Goal: Task Accomplishment & Management: Manage account settings

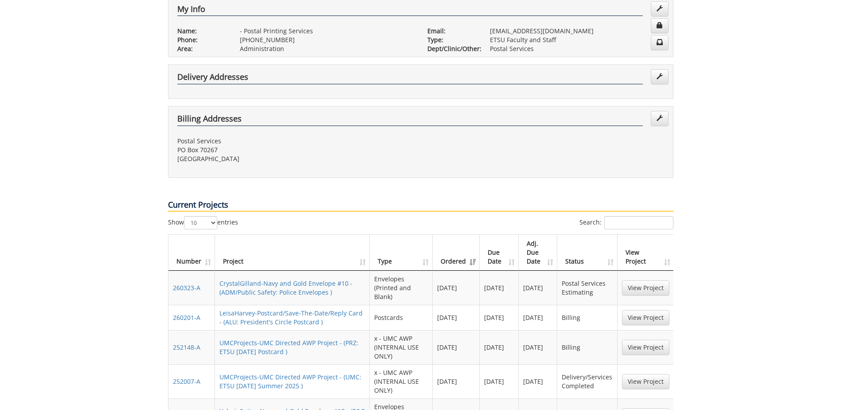
scroll to position [266, 0]
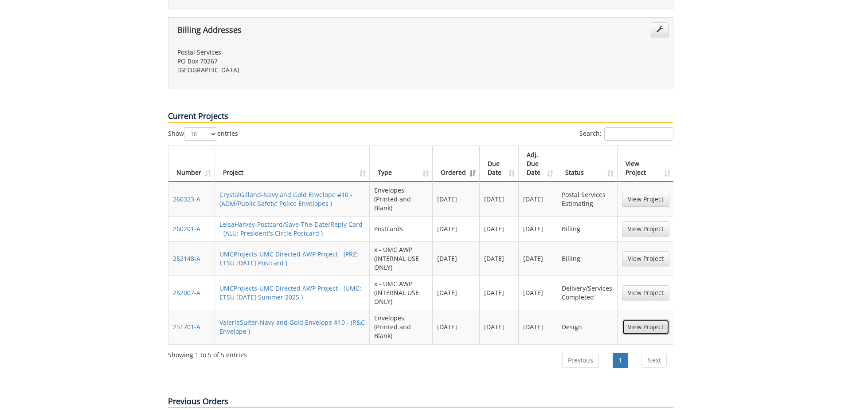
click at [648, 319] on link "View Project" at bounding box center [645, 326] width 47 height 15
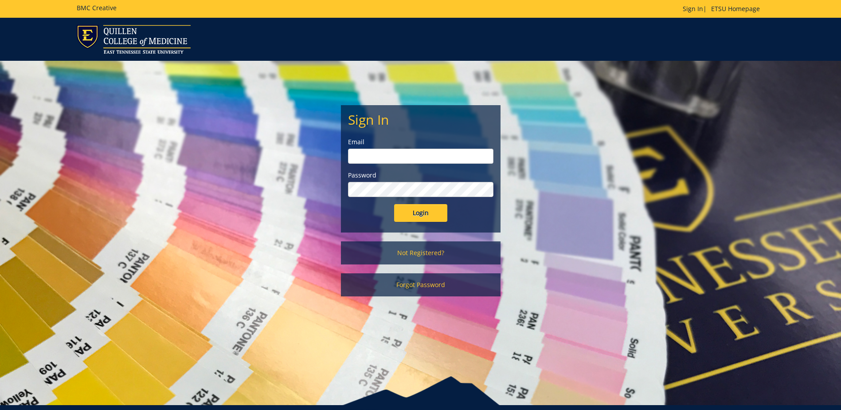
type input "[EMAIL_ADDRESS][DOMAIN_NAME]"
click at [422, 214] on input "Login" at bounding box center [420, 213] width 53 height 18
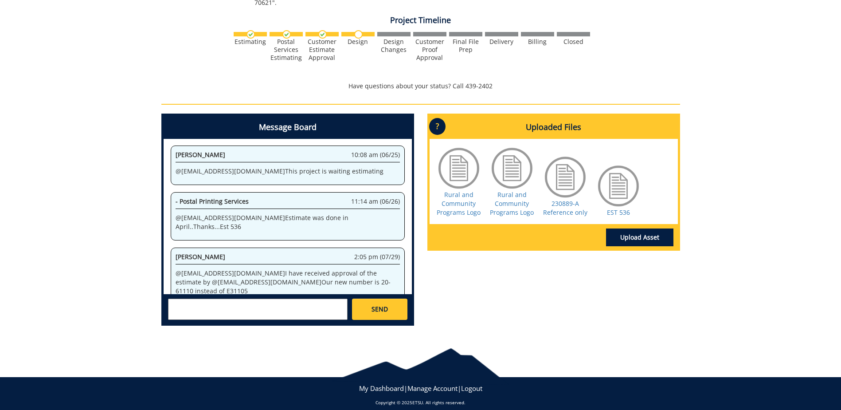
scroll to position [213, 0]
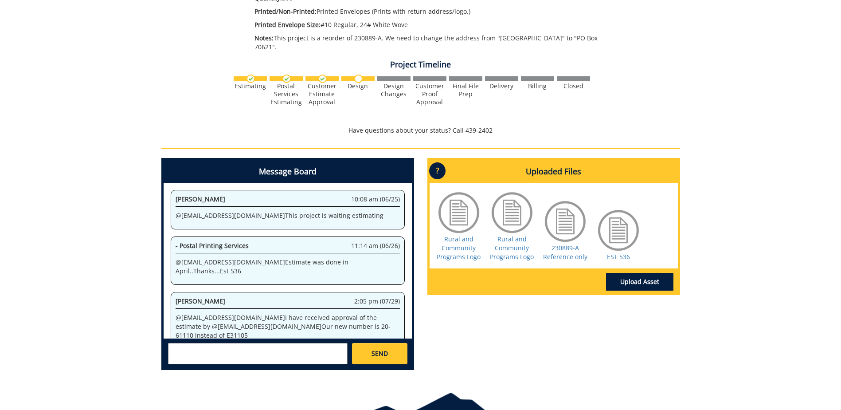
click at [184, 343] on textarea at bounding box center [258, 353] width 180 height 21
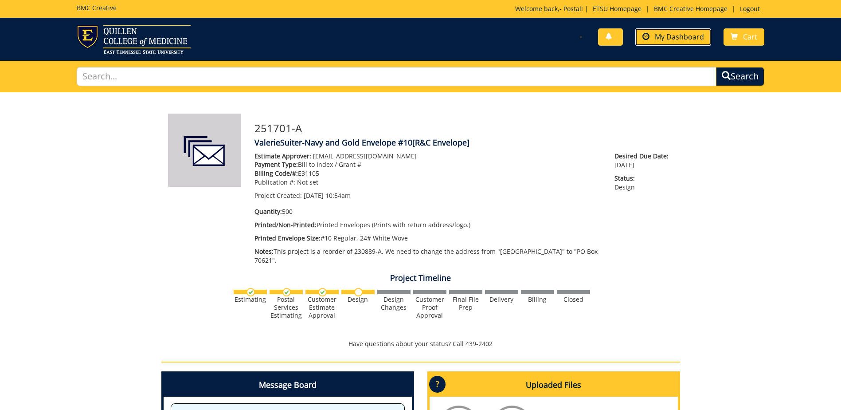
click at [691, 39] on span "My Dashboard" at bounding box center [679, 37] width 49 height 10
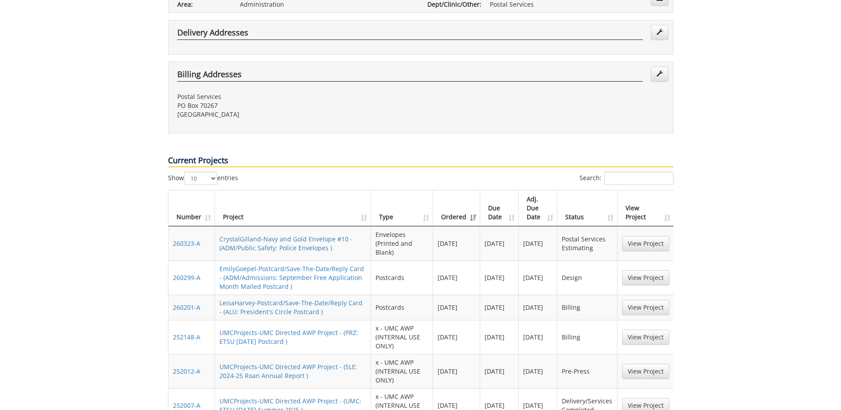
scroll to position [266, 0]
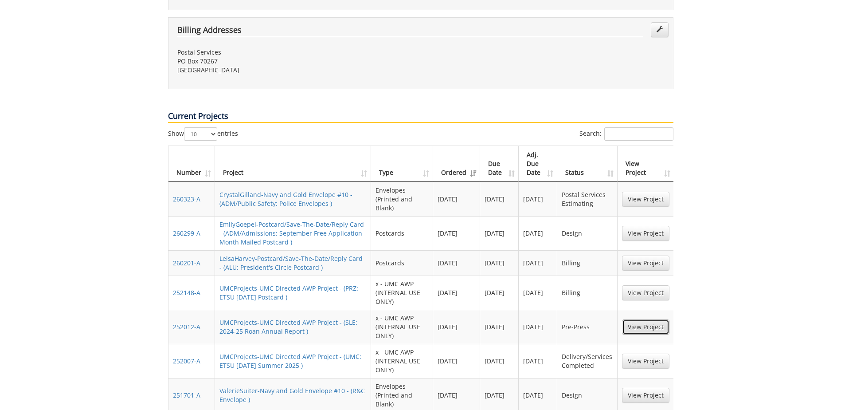
click at [654, 319] on link "View Project" at bounding box center [645, 326] width 47 height 15
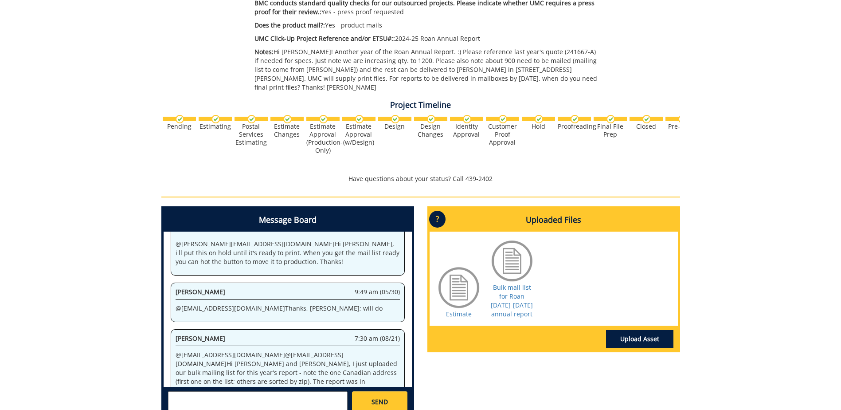
scroll to position [399, 0]
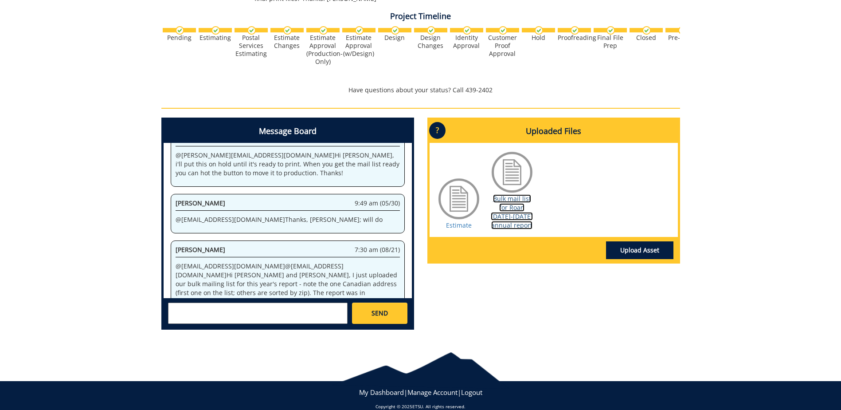
click at [515, 201] on link "Bulk mail list for Roan 2024-2025 annual report" at bounding box center [512, 211] width 42 height 35
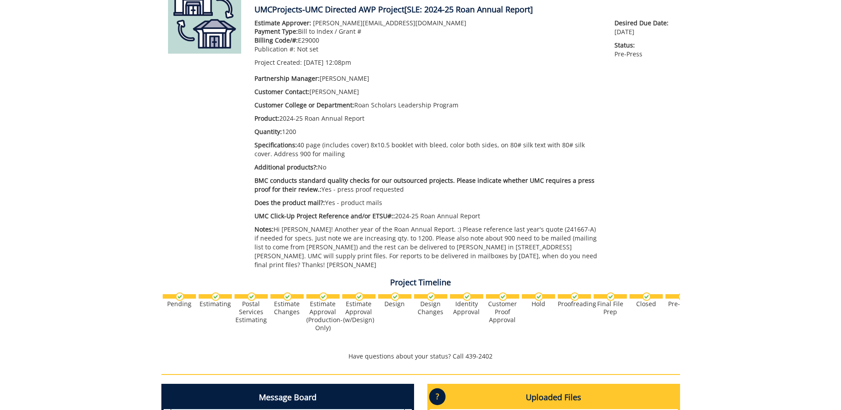
scroll to position [0, 0]
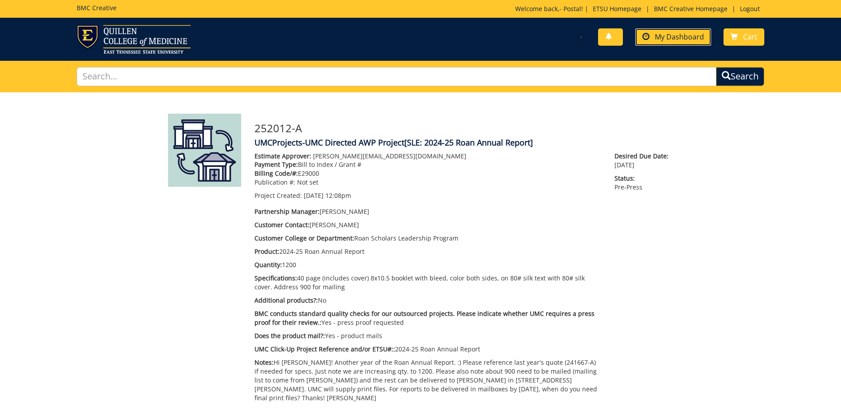
click at [671, 34] on span "My Dashboard" at bounding box center [679, 37] width 49 height 10
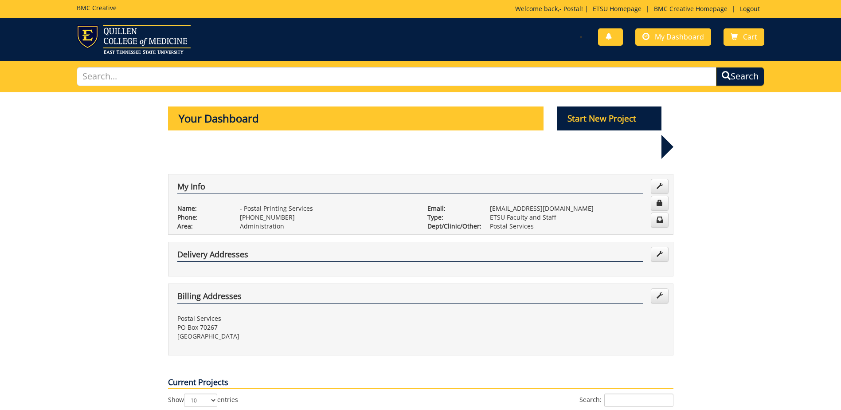
scroll to position [89, 0]
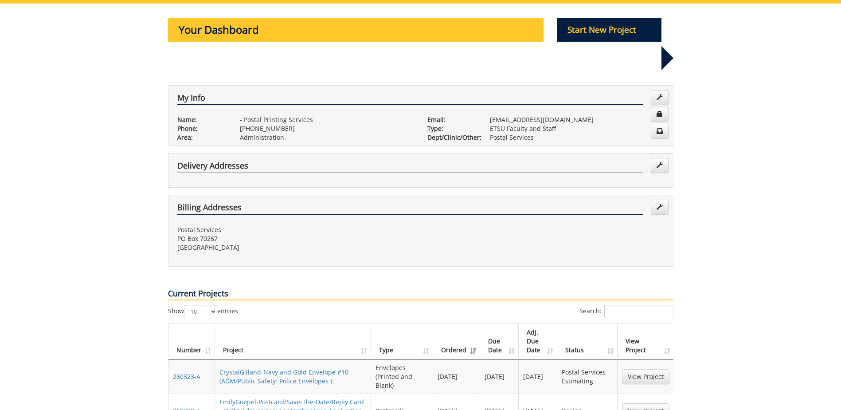
scroll to position [177, 0]
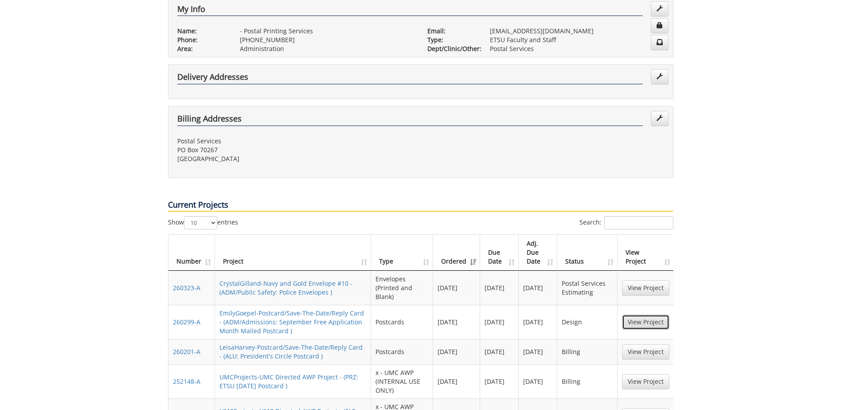
click at [640, 314] on link "View Project" at bounding box center [645, 321] width 47 height 15
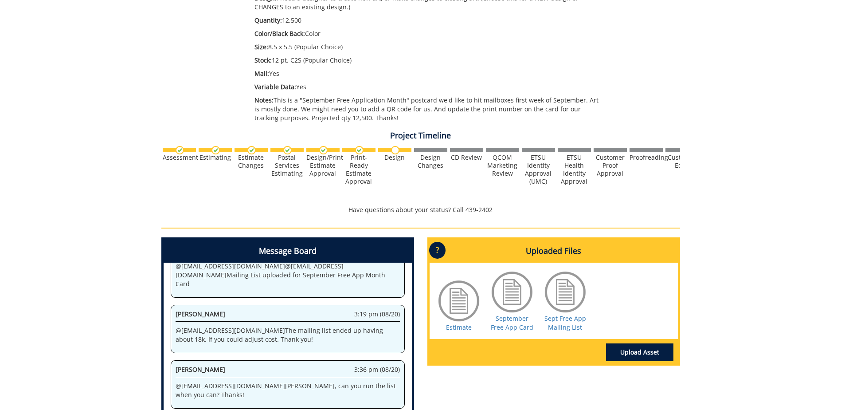
scroll to position [266, 0]
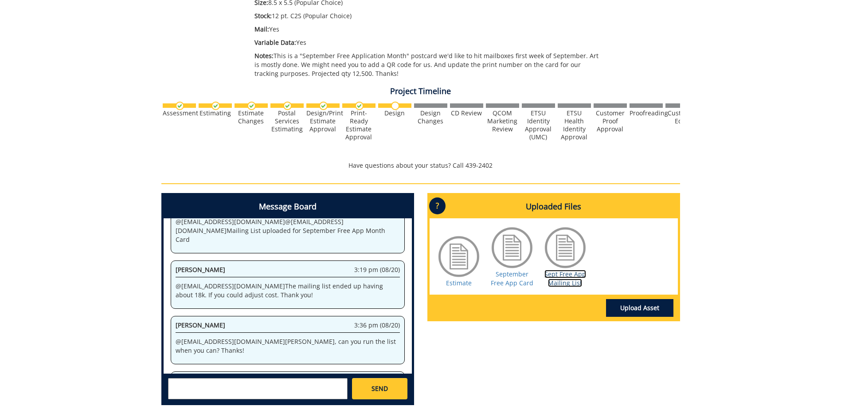
click at [562, 274] on link "Sept Free App Mailing List" at bounding box center [565, 277] width 42 height 17
click at [744, 369] on div "260299-A EmilyGoepel-Postcard/Save-The-Date/Reply Card [ADM/Admissions: Septemb…" at bounding box center [420, 118] width 841 height 585
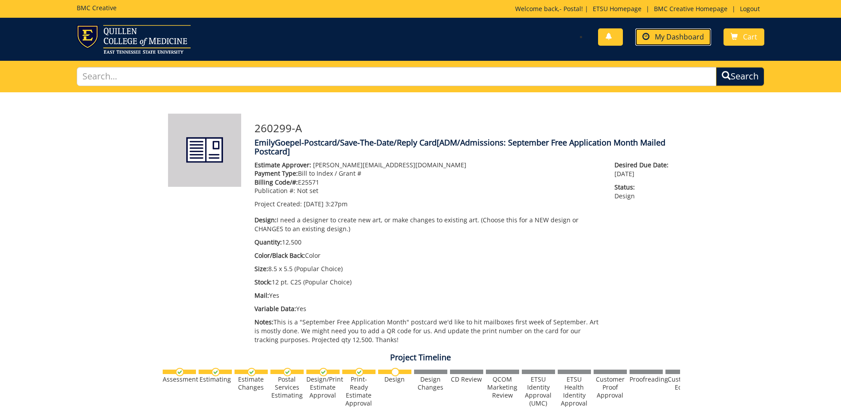
click at [678, 36] on span "My Dashboard" at bounding box center [679, 37] width 49 height 10
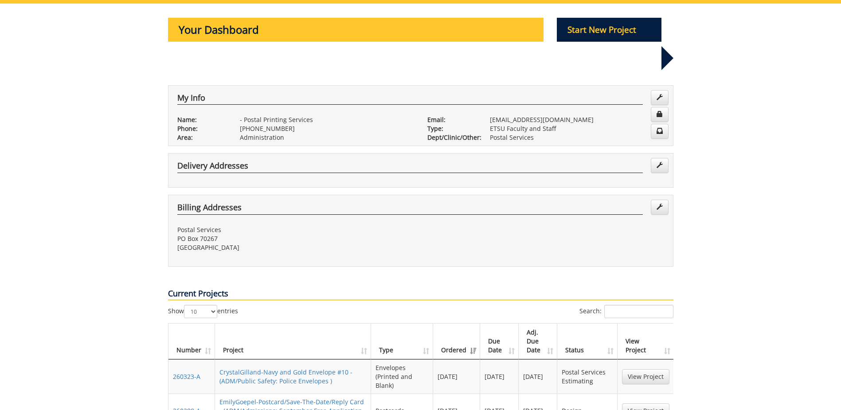
scroll to position [133, 0]
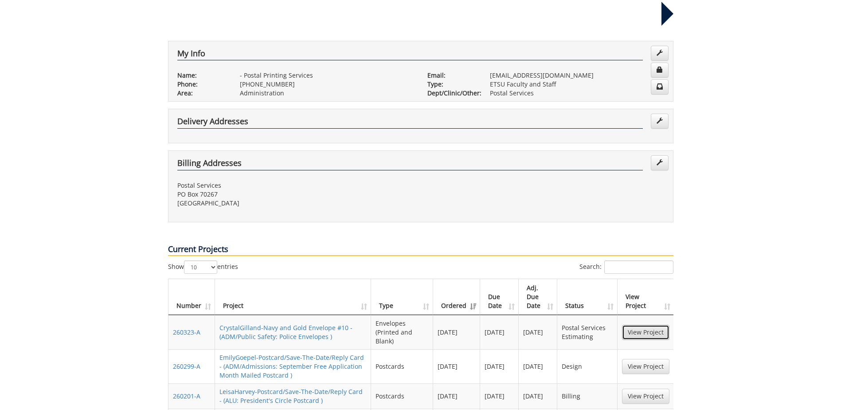
click at [646, 324] on link "View Project" at bounding box center [645, 331] width 47 height 15
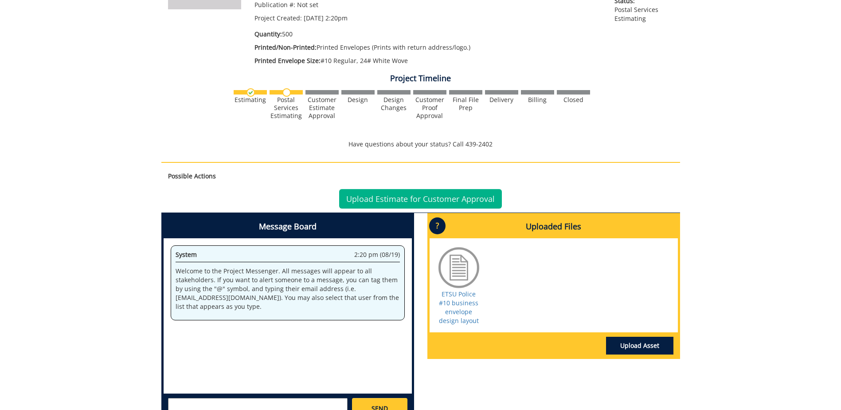
scroll to position [285, 0]
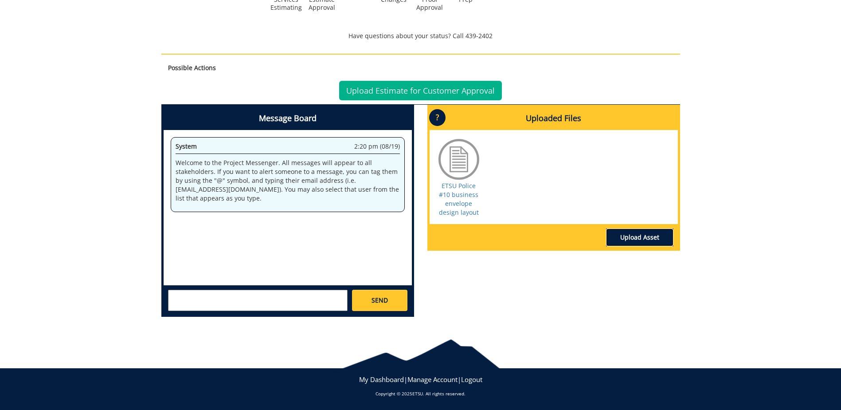
click at [644, 235] on link "Upload Asset" at bounding box center [639, 237] width 67 height 18
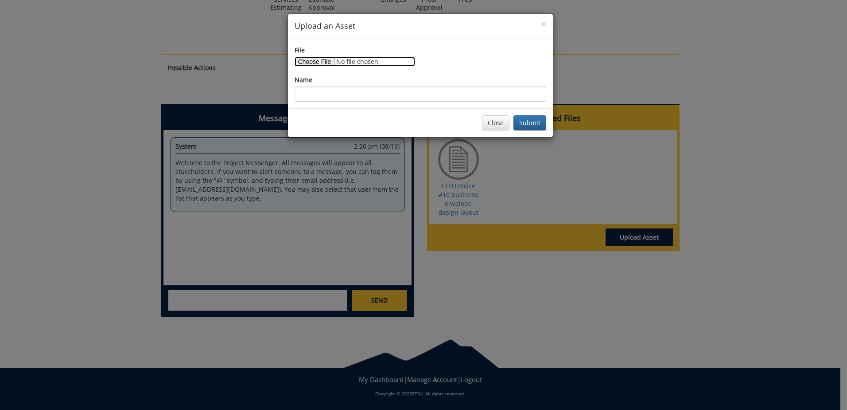
click at [304, 58] on input "File" at bounding box center [355, 62] width 121 height 10
type input "C:\fakepath\EST 560.pdf"
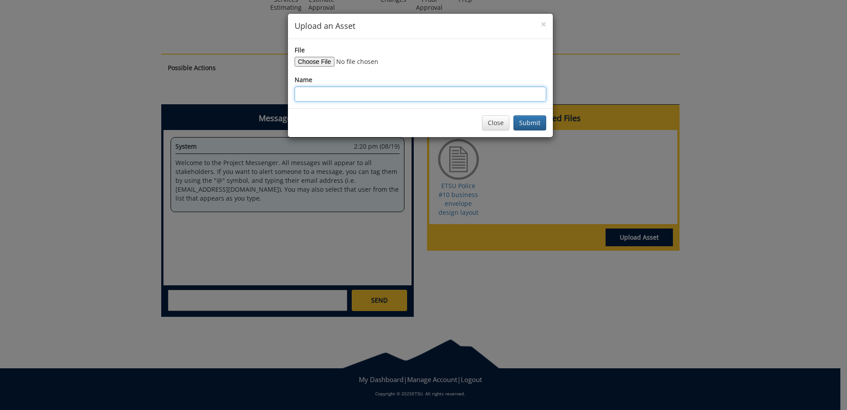
click at [310, 95] on input "Name" at bounding box center [421, 93] width 252 height 15
type input "est 560"
click at [525, 125] on button "Submit" at bounding box center [530, 122] width 33 height 15
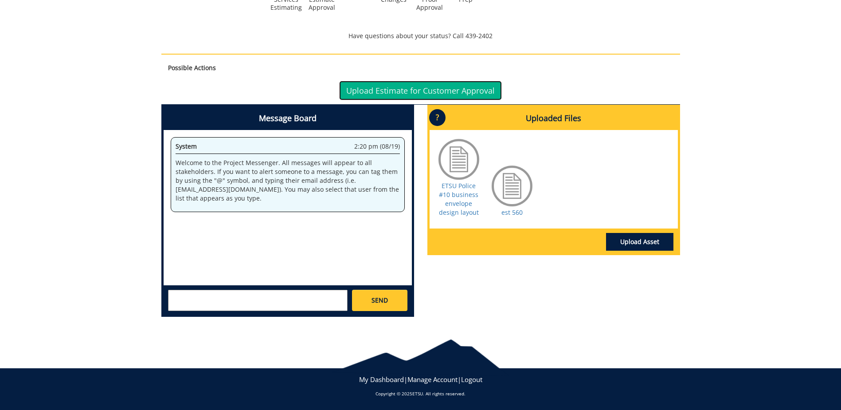
click at [417, 92] on link "Upload Estimate for Customer Approval" at bounding box center [420, 91] width 163 height 20
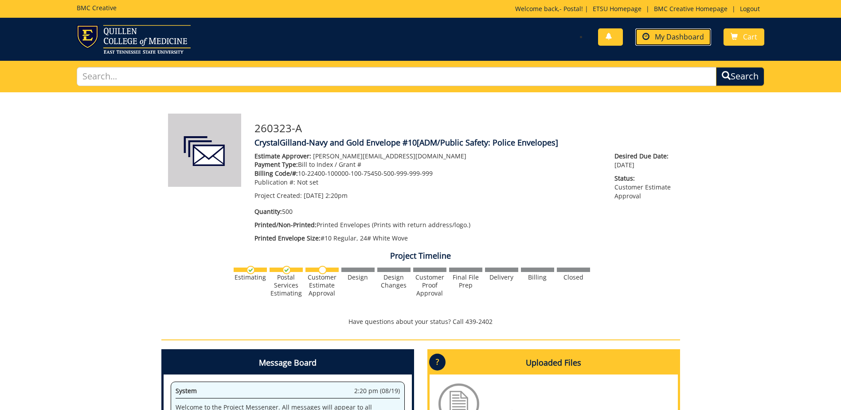
click at [671, 35] on span "My Dashboard" at bounding box center [679, 37] width 49 height 10
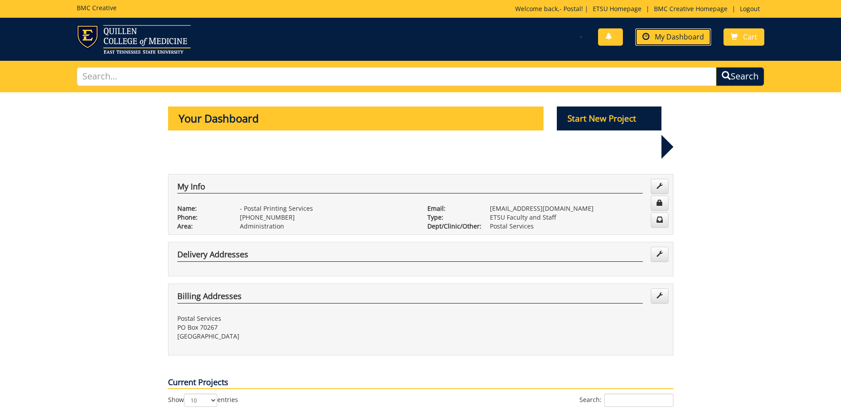
click at [679, 35] on span "My Dashboard" at bounding box center [679, 37] width 49 height 10
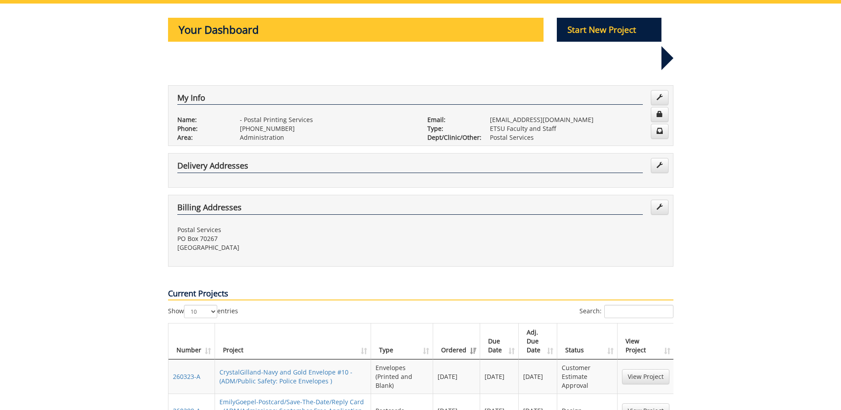
scroll to position [177, 0]
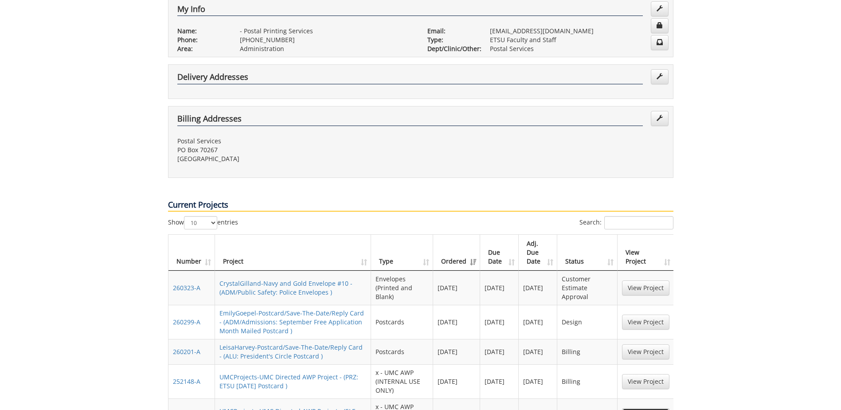
click at [638, 408] on link "View Project" at bounding box center [645, 415] width 47 height 15
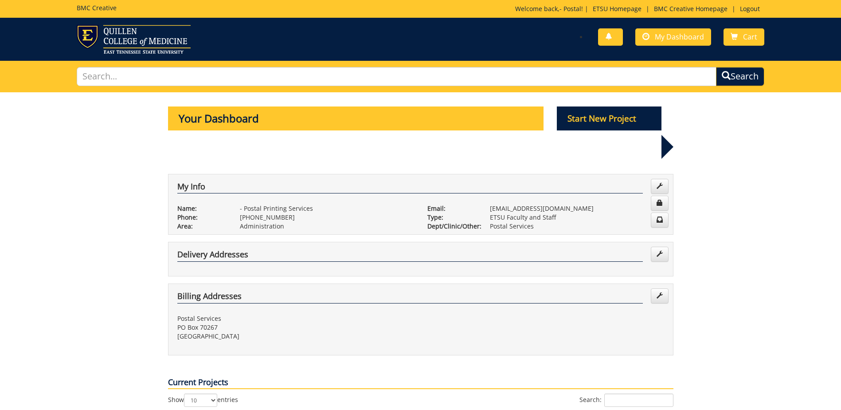
scroll to position [177, 0]
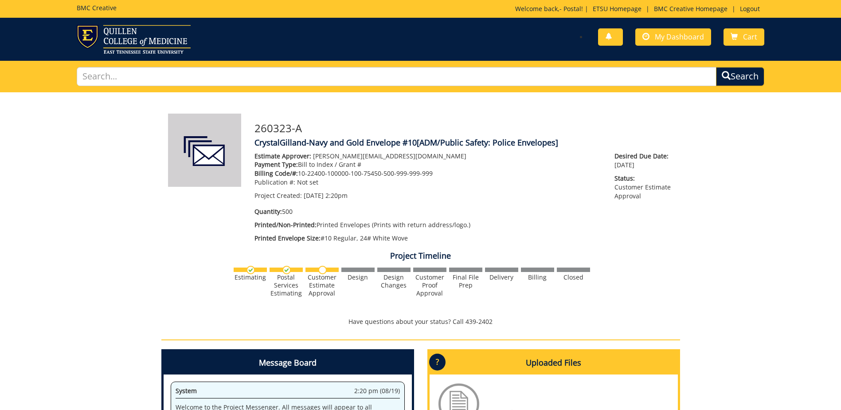
scroll to position [244, 0]
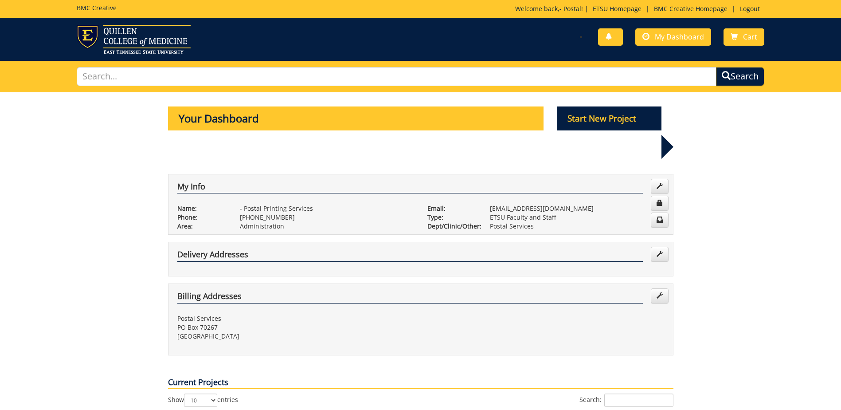
scroll to position [133, 0]
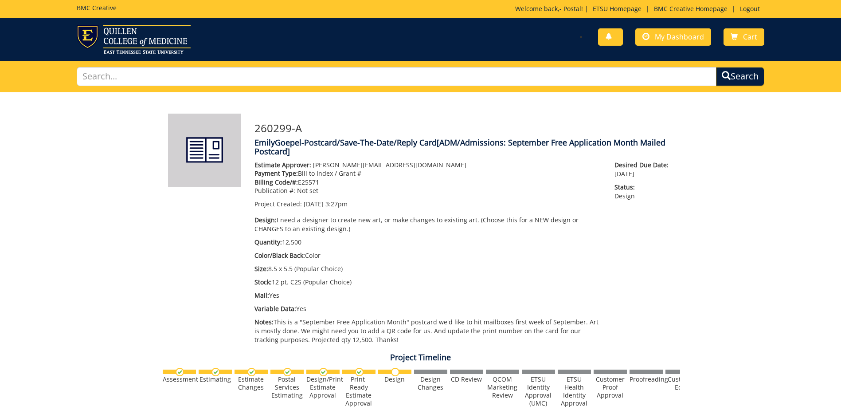
scroll to position [395, 0]
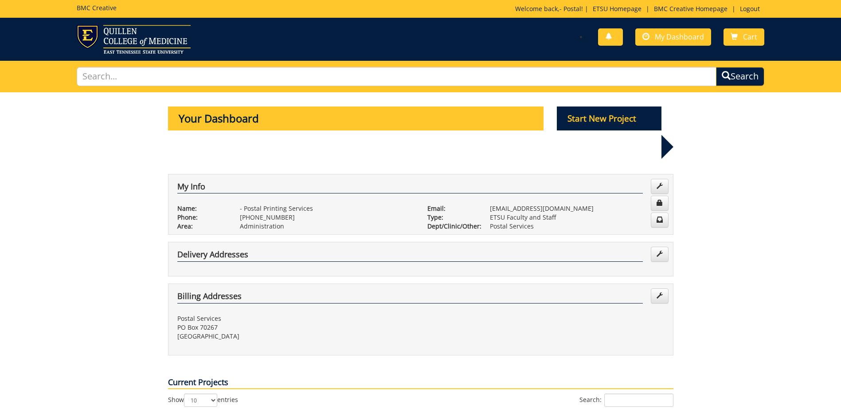
scroll to position [177, 0]
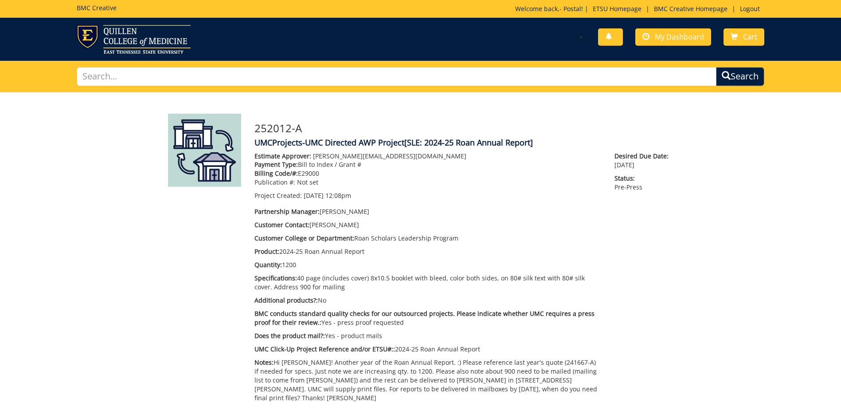
scroll to position [477, 0]
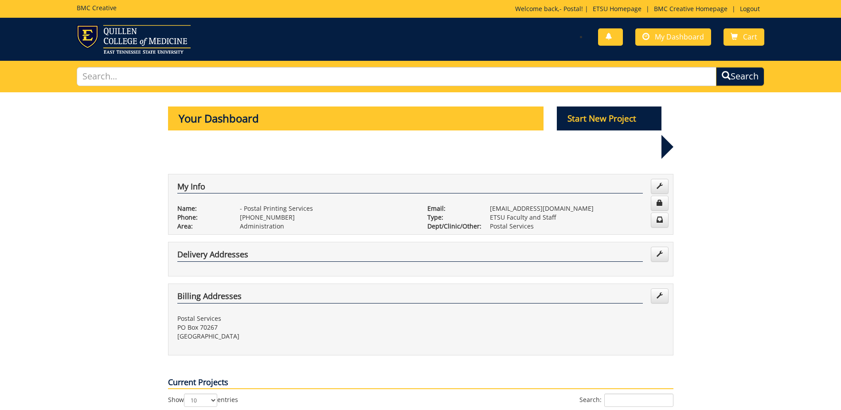
scroll to position [266, 0]
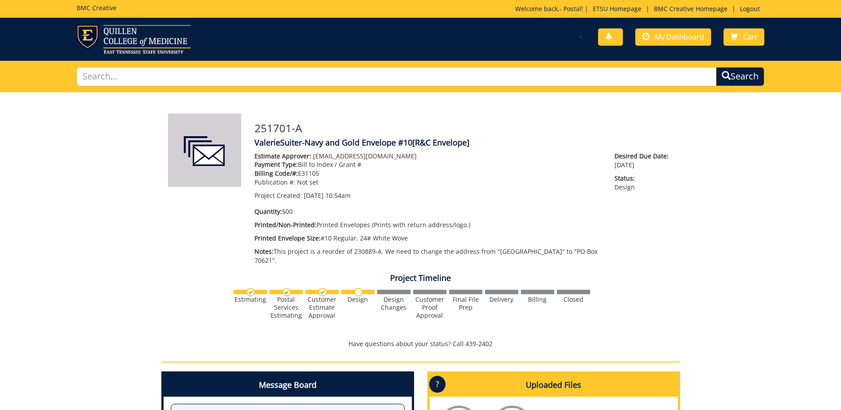
scroll to position [82, 0]
